Goal: Information Seeking & Learning: Find contact information

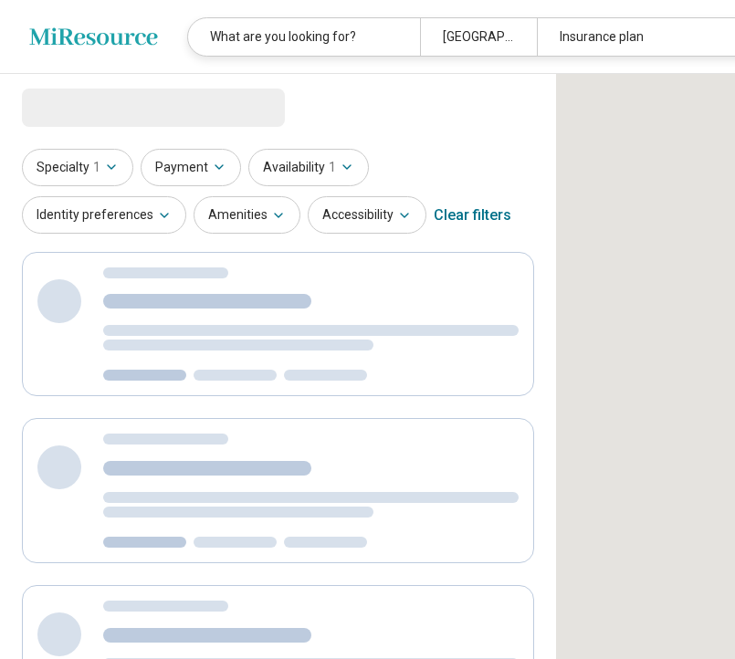
select select "***"
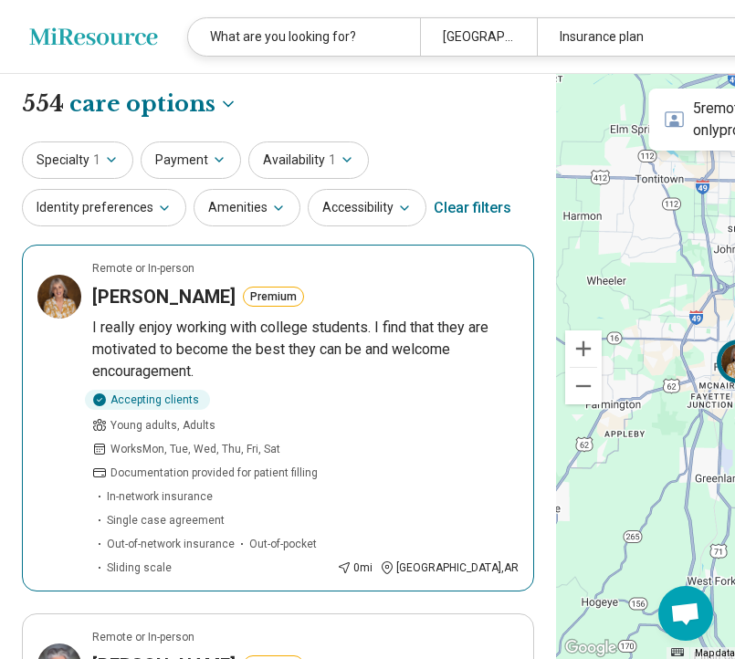
scroll to position [40, 0]
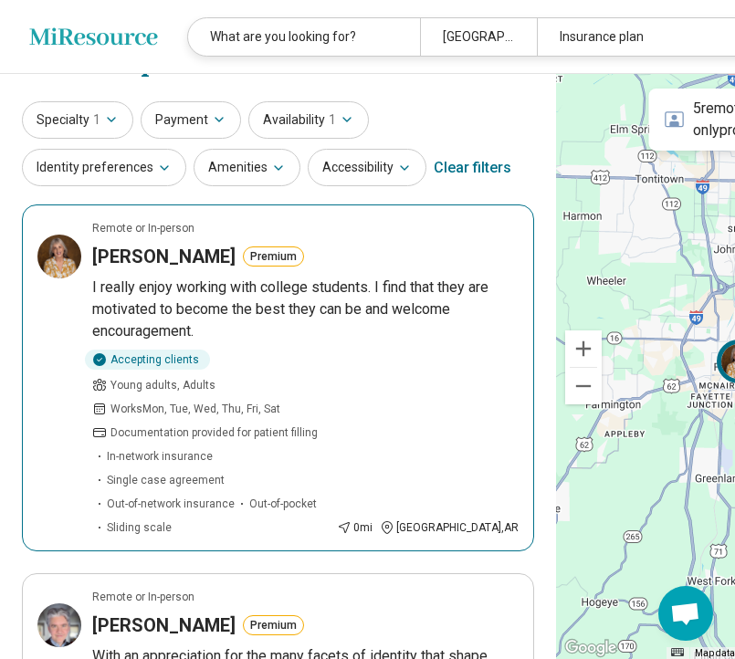
click at [417, 343] on p "I really enjoy working with college students. I find that they are motivated to…" at bounding box center [305, 310] width 427 height 66
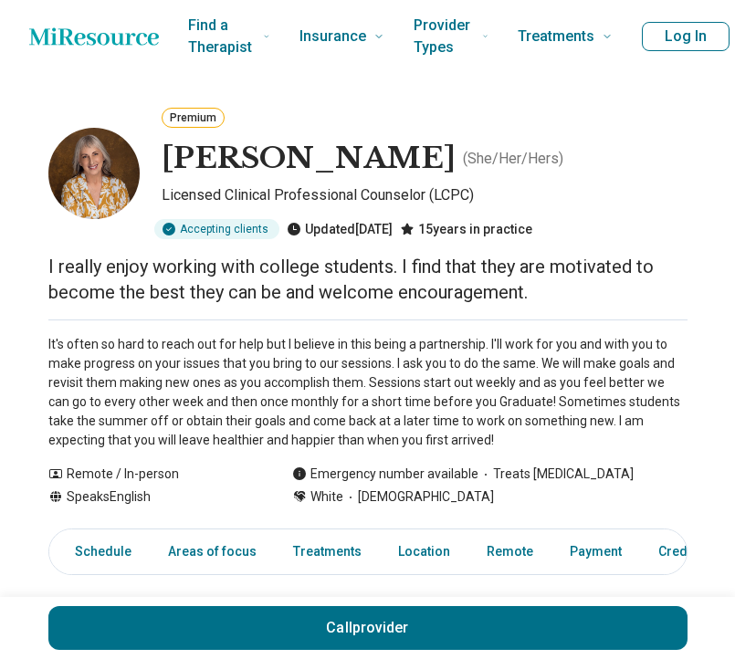
click at [111, 168] on img at bounding box center [93, 173] width 91 height 91
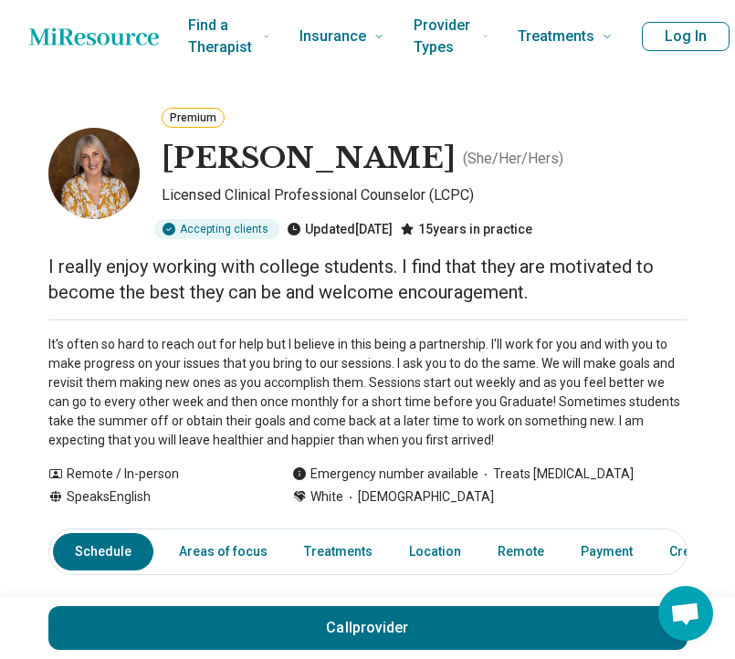
click at [90, 188] on img at bounding box center [93, 173] width 91 height 91
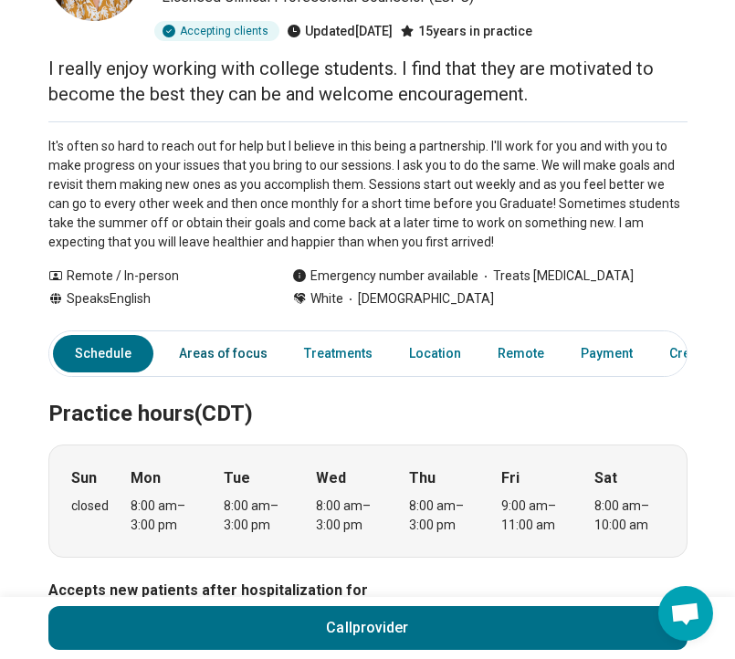
click at [222, 368] on link "Areas of focus" at bounding box center [223, 353] width 111 height 37
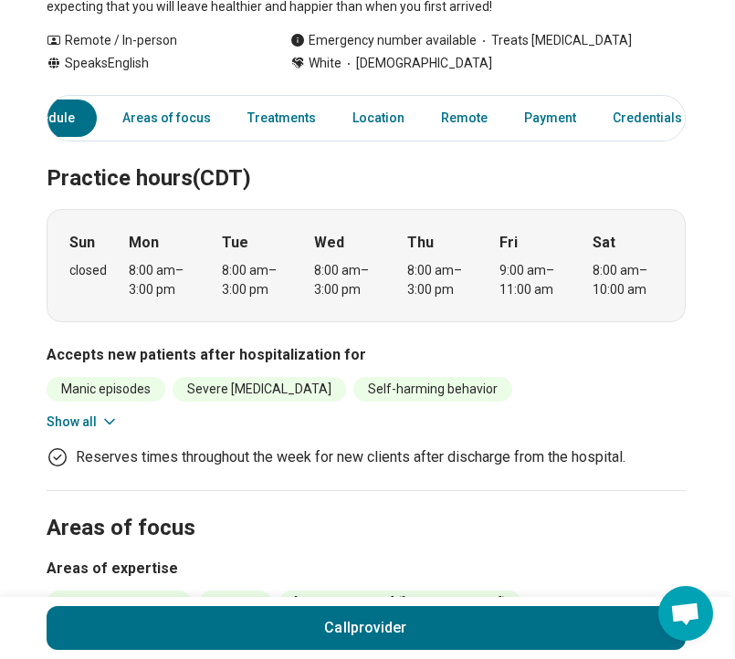
scroll to position [0, 2]
